Goal: Information Seeking & Learning: Learn about a topic

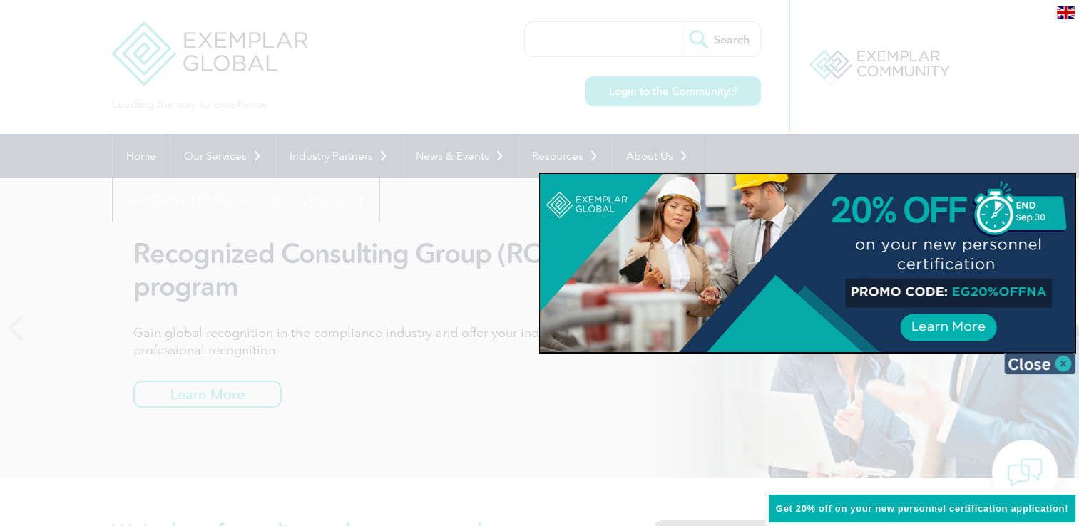
click at [1048, 366] on img at bounding box center [1039, 363] width 71 height 21
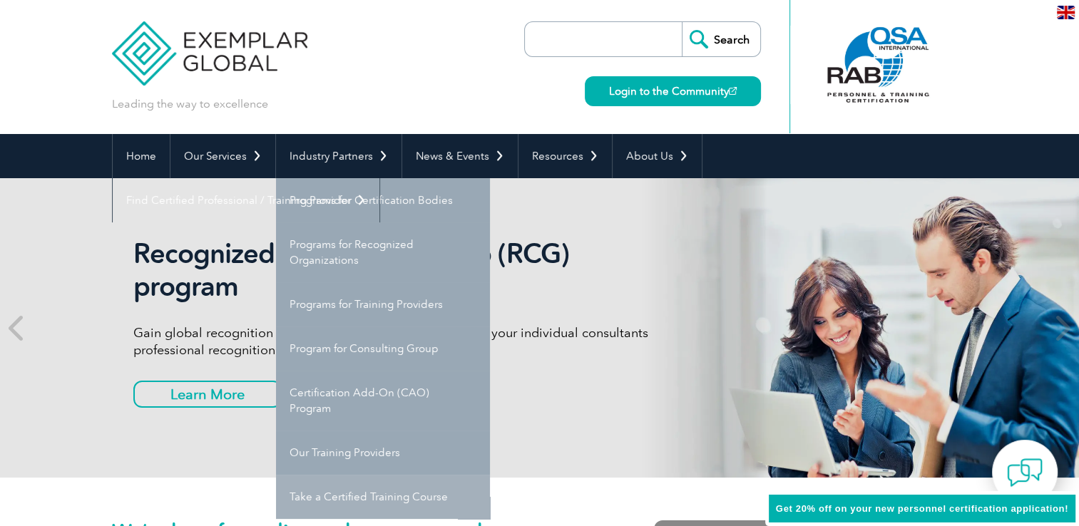
click at [427, 493] on link "Take a Certified Training Course" at bounding box center [383, 497] width 214 height 44
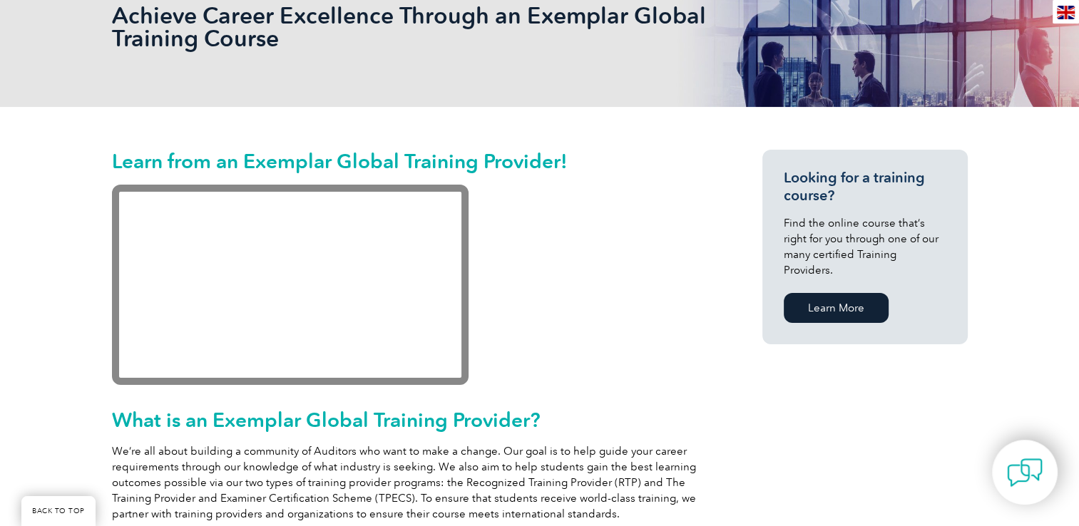
scroll to position [143, 0]
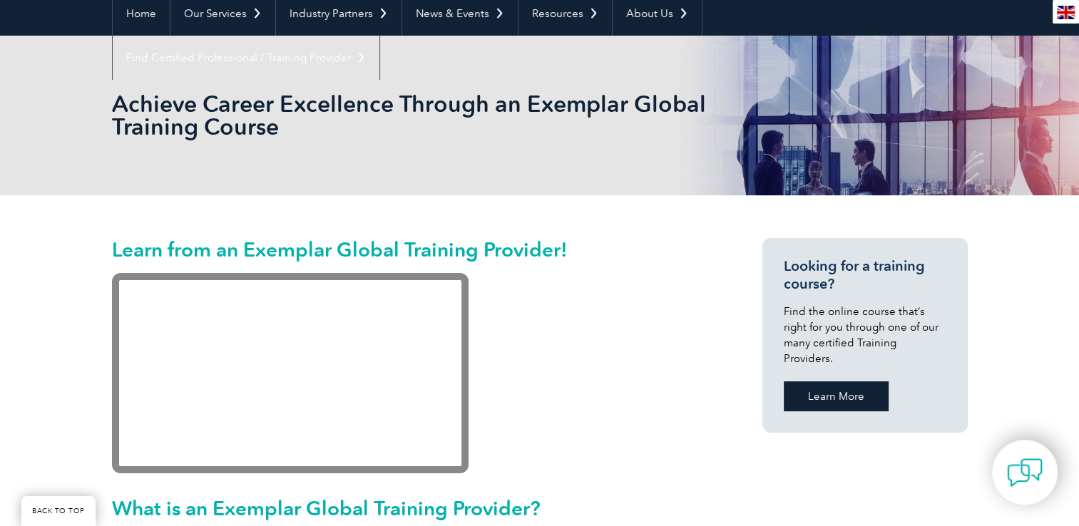
click at [814, 381] on link "Learn More" at bounding box center [835, 396] width 105 height 30
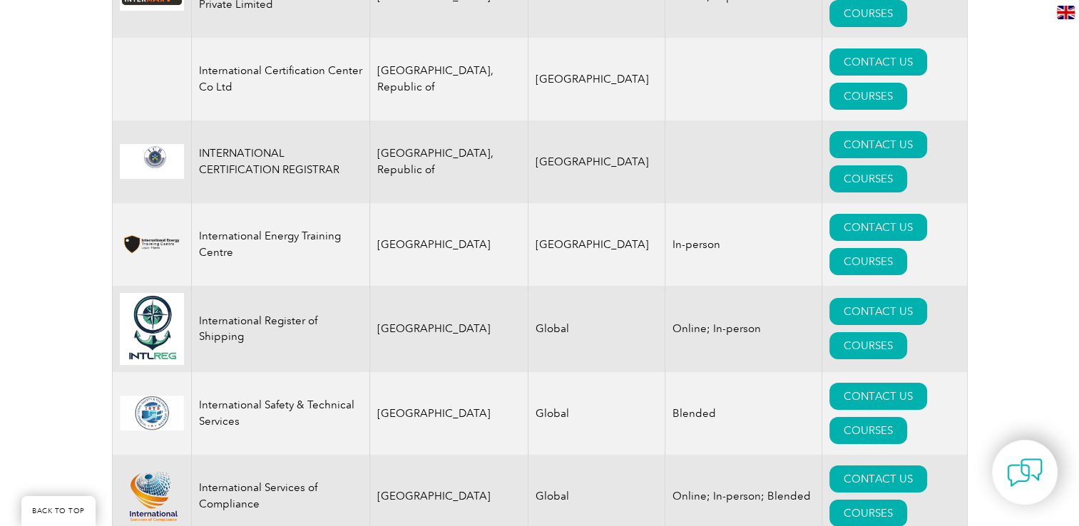
scroll to position [14181, 0]
